Goal: Information Seeking & Learning: Find specific page/section

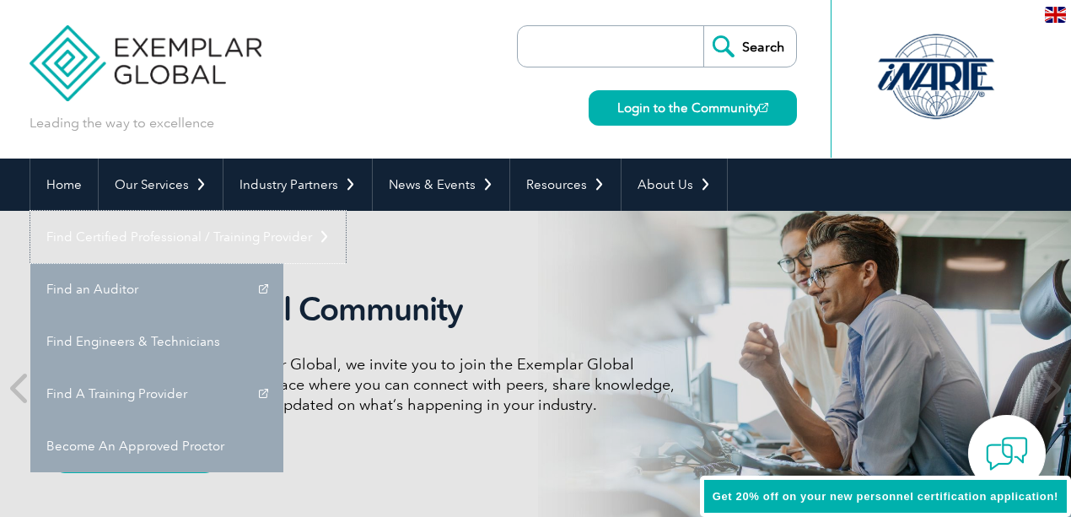
click at [346, 211] on link "Find Certified Professional / Training Provider" at bounding box center [187, 237] width 315 height 52
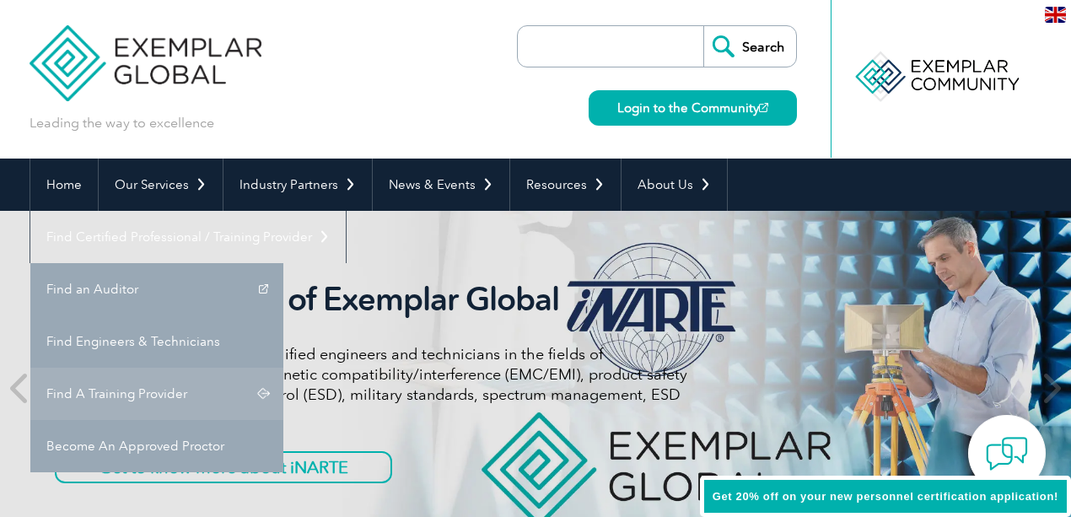
click at [283, 368] on link "Find A Training Provider" at bounding box center [156, 394] width 253 height 52
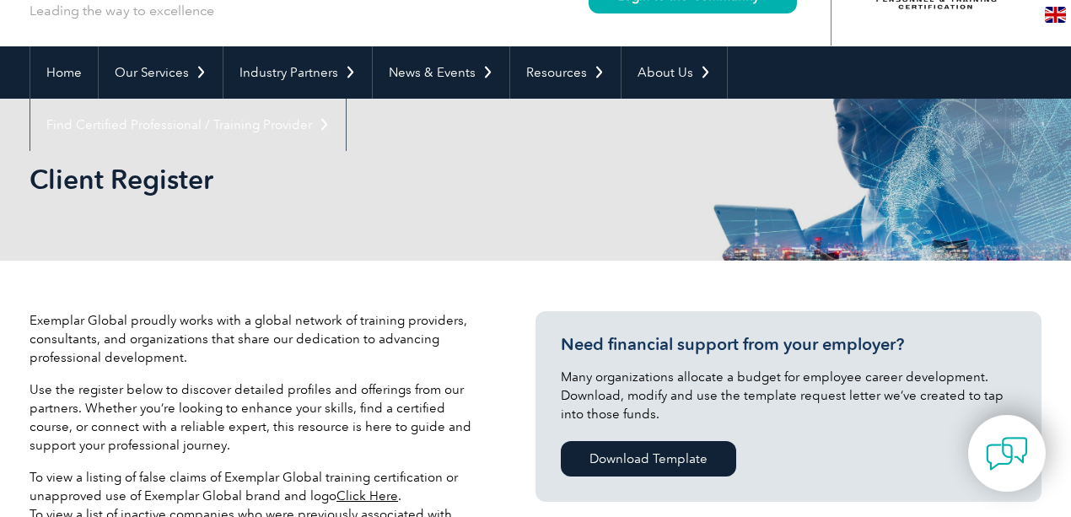
scroll to position [393, 0]
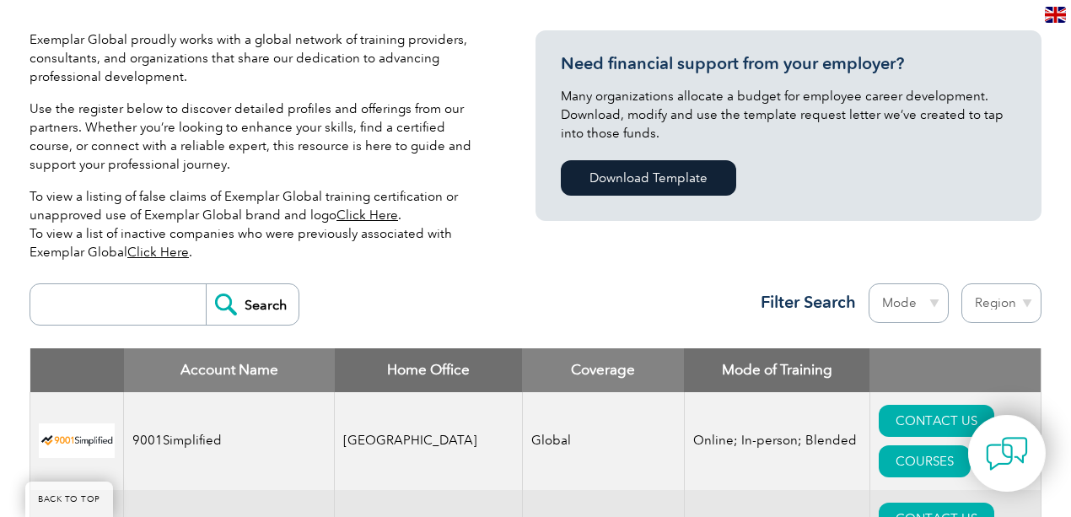
click at [970, 307] on select "Region [GEOGRAPHIC_DATA] [GEOGRAPHIC_DATA] [GEOGRAPHIC_DATA] [GEOGRAPHIC_DATA] …" at bounding box center [1001, 303] width 80 height 40
select select "[GEOGRAPHIC_DATA]"
click at [961, 283] on select "Region [GEOGRAPHIC_DATA] [GEOGRAPHIC_DATA] [GEOGRAPHIC_DATA] [GEOGRAPHIC_DATA] …" at bounding box center [1001, 303] width 80 height 40
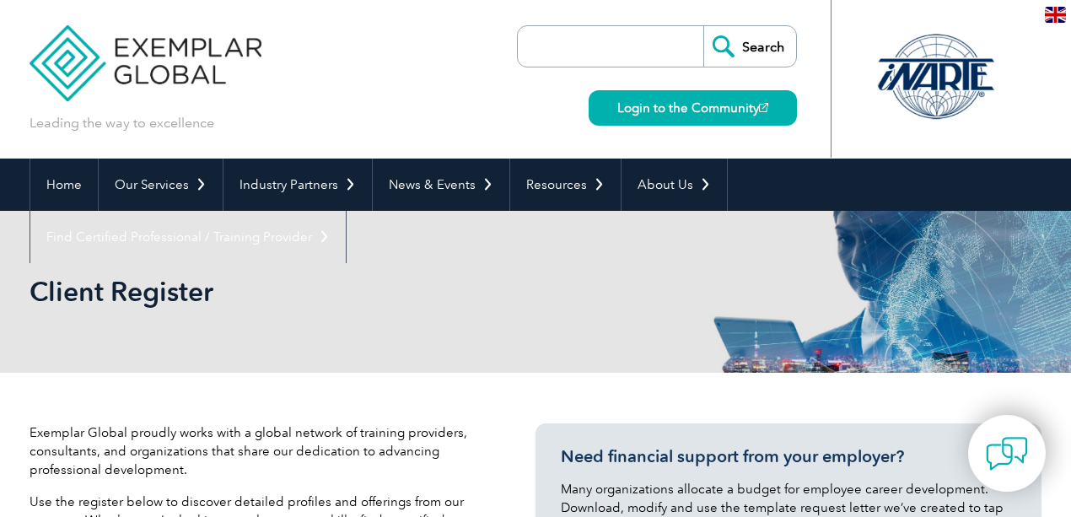
select select "[GEOGRAPHIC_DATA]"
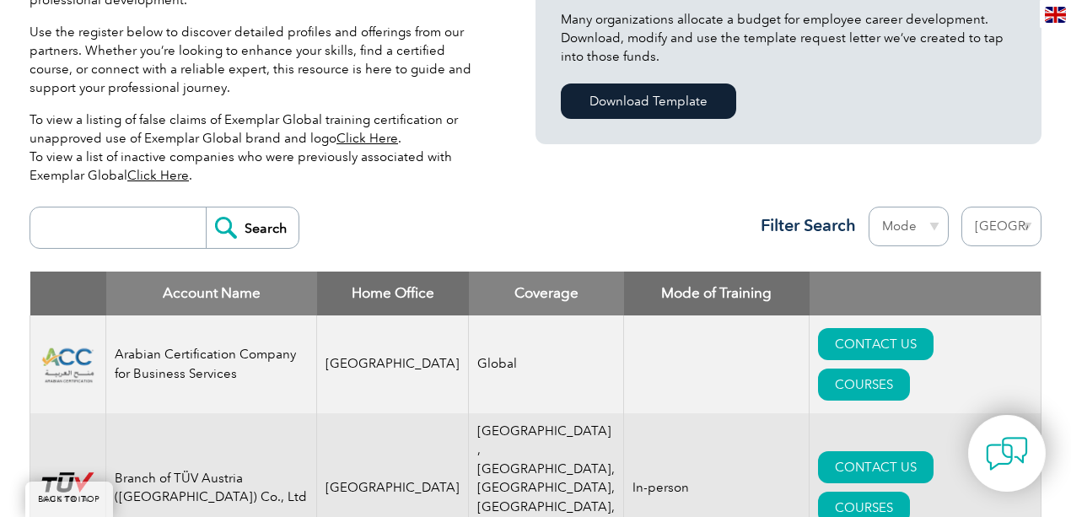
scroll to position [450, 0]
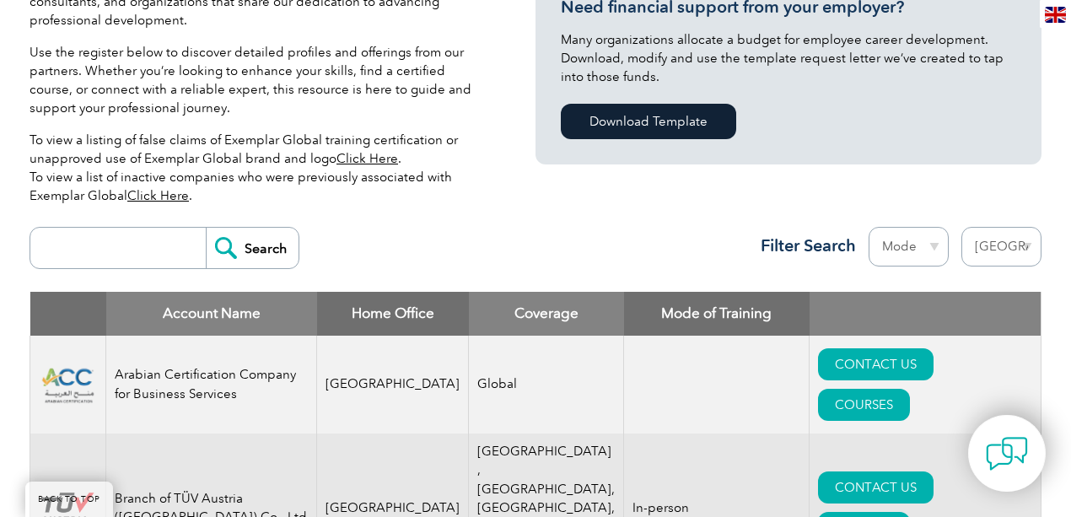
click at [164, 245] on input "search" at bounding box center [122, 248] width 167 height 40
type input "itti"
click at [206, 228] on input "Search" at bounding box center [252, 248] width 93 height 40
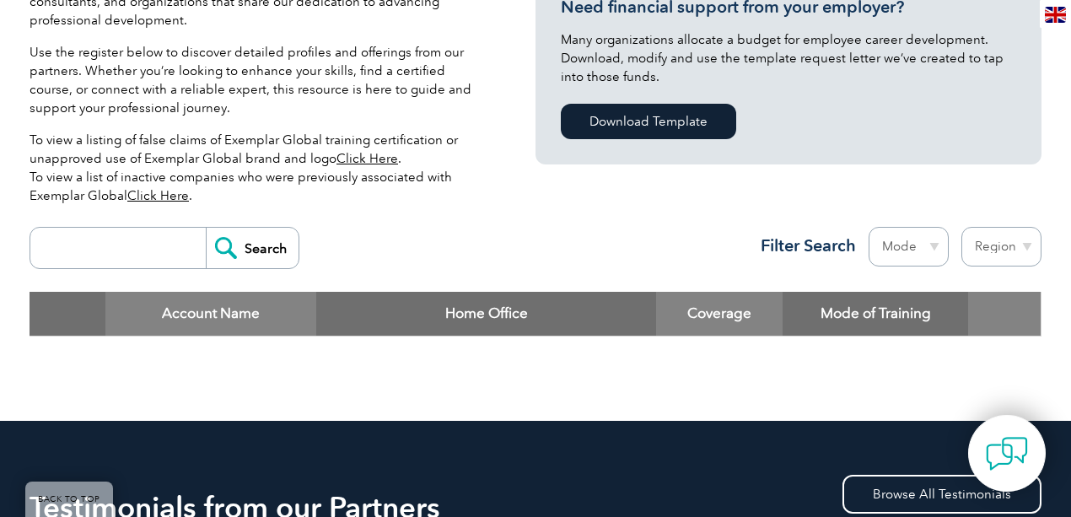
scroll to position [506, 0]
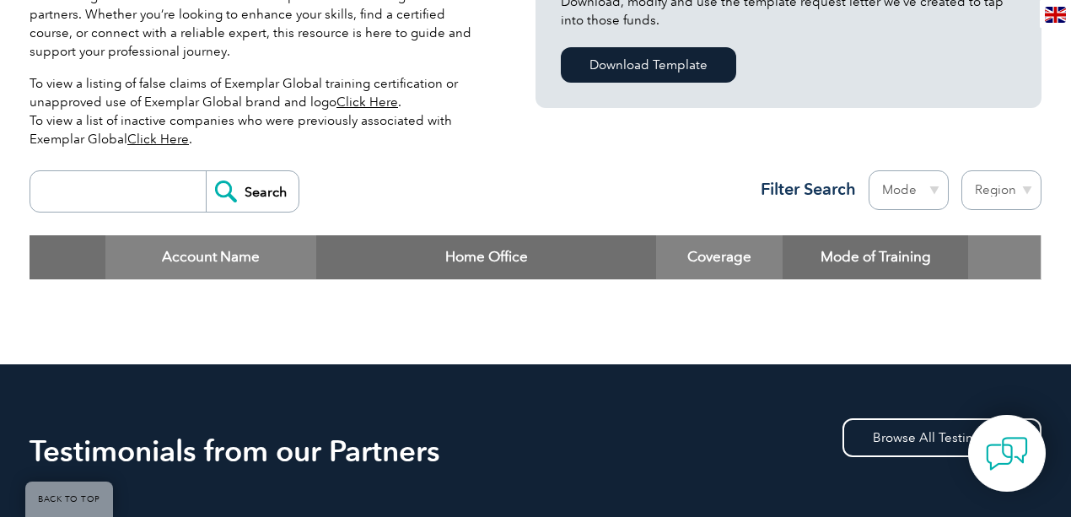
click at [915, 182] on select "Mode Online In-person Blended" at bounding box center [909, 190] width 80 height 40
select select "Online"
click at [869, 170] on select "Mode Online In-person Blended" at bounding box center [909, 190] width 80 height 40
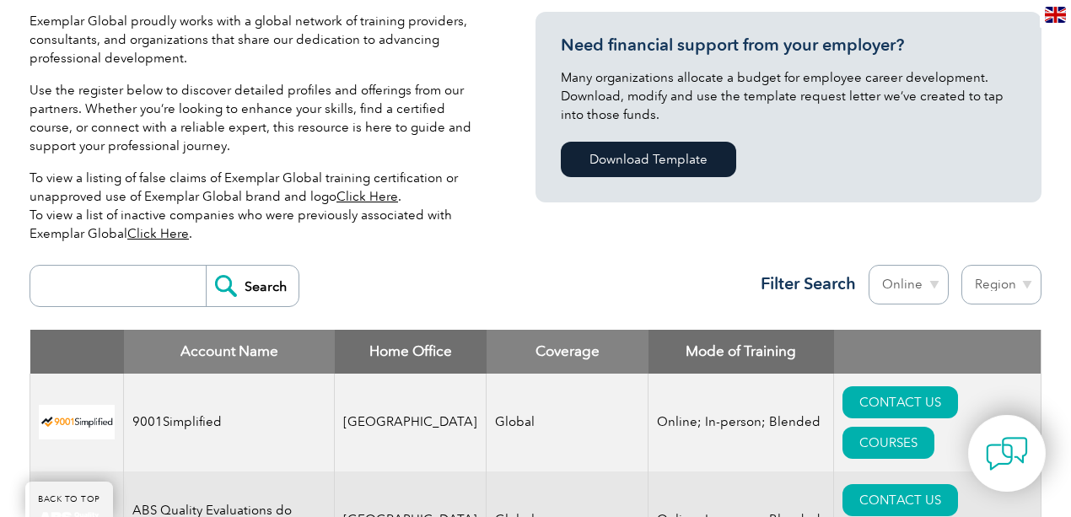
scroll to position [520, 0]
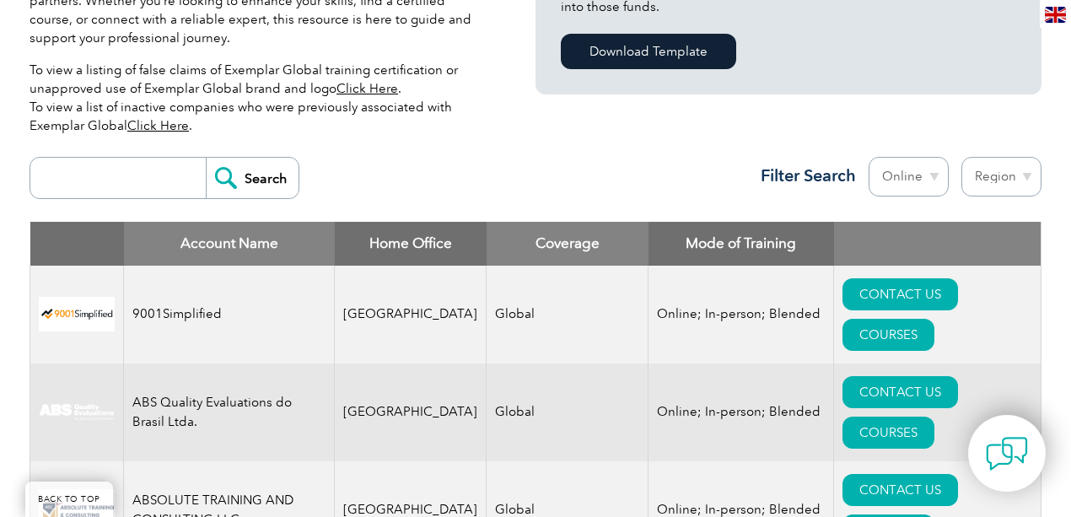
click at [96, 181] on input "search" at bounding box center [122, 178] width 167 height 40
type input "itti"
click at [249, 182] on input "Search" at bounding box center [252, 178] width 93 height 40
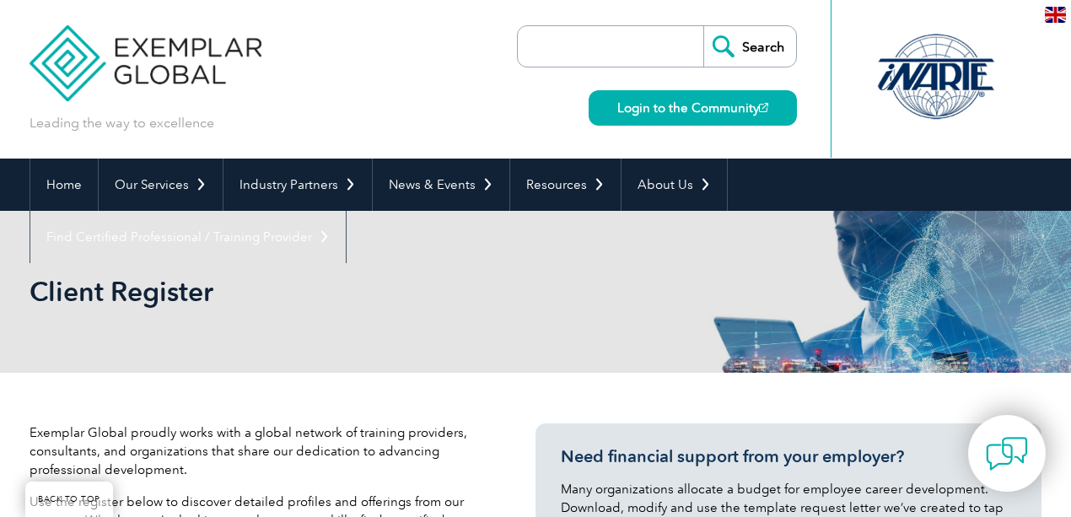
scroll to position [435, 0]
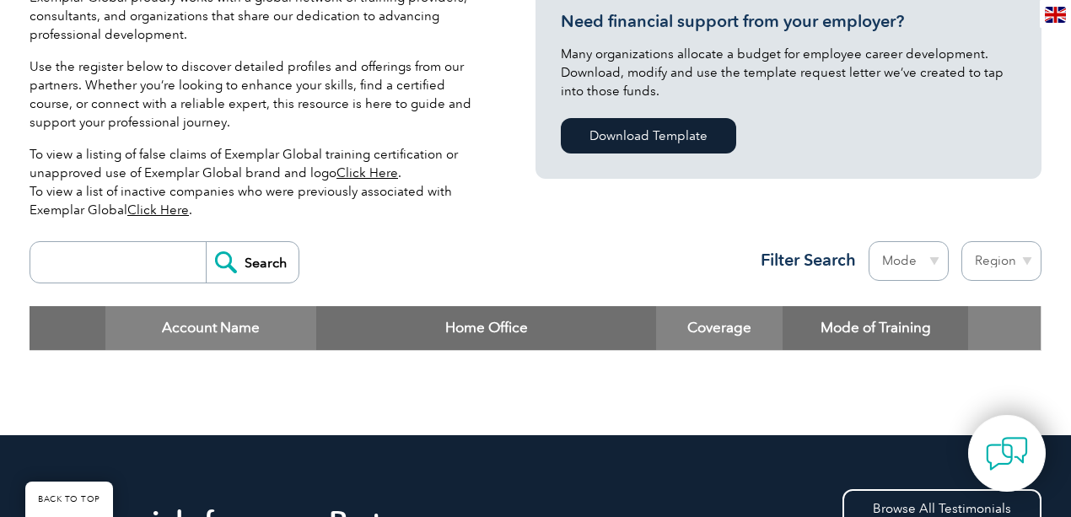
click at [66, 489] on link "BACK TO TOP" at bounding box center [69, 499] width 88 height 35
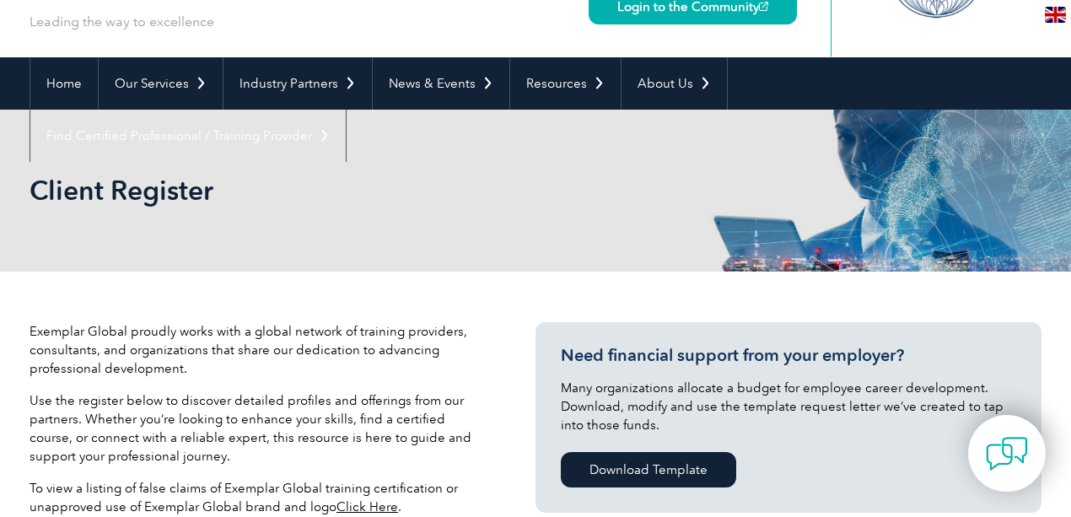
scroll to position [0, 0]
